Goal: Information Seeking & Learning: Learn about a topic

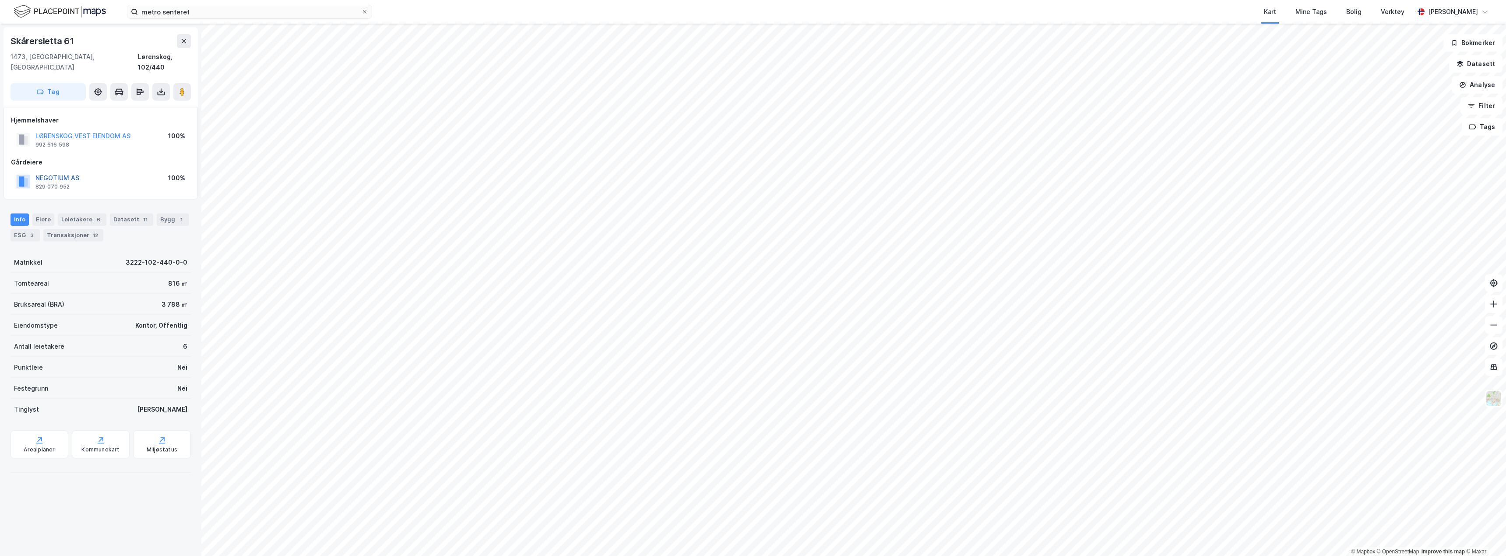
click at [0, 0] on button "NEGOTIUM AS" at bounding box center [0, 0] width 0 height 0
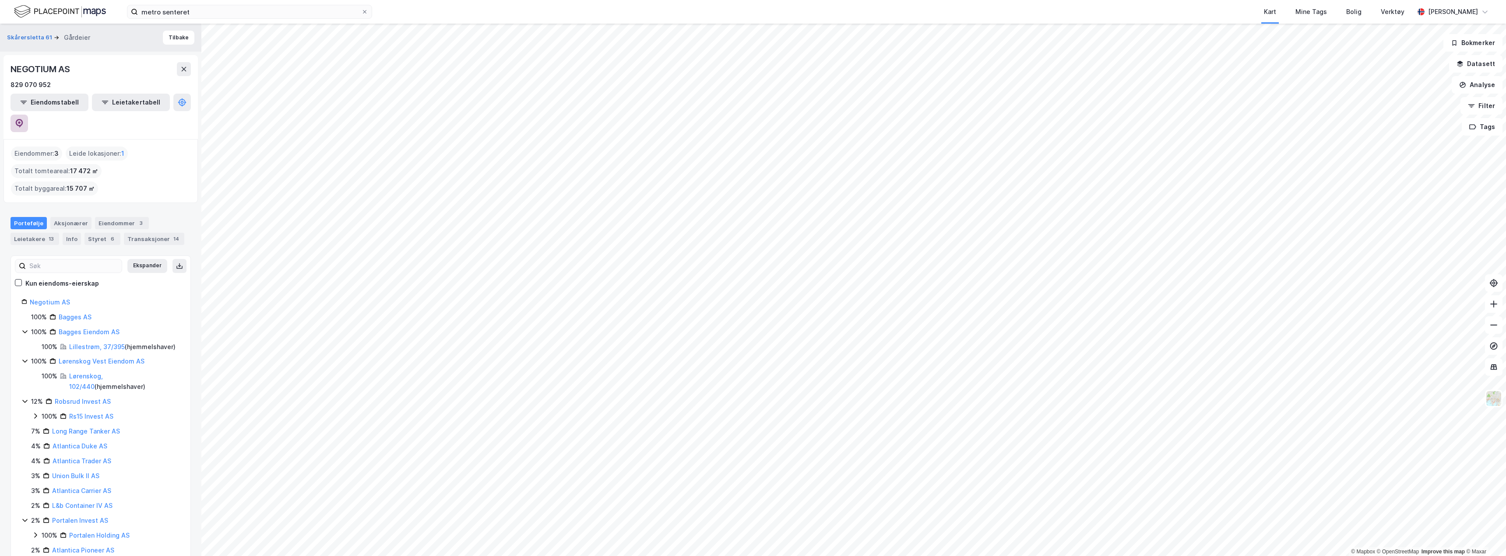
click at [23, 119] on icon at bounding box center [19, 123] width 7 height 9
